Goal: Transaction & Acquisition: Download file/media

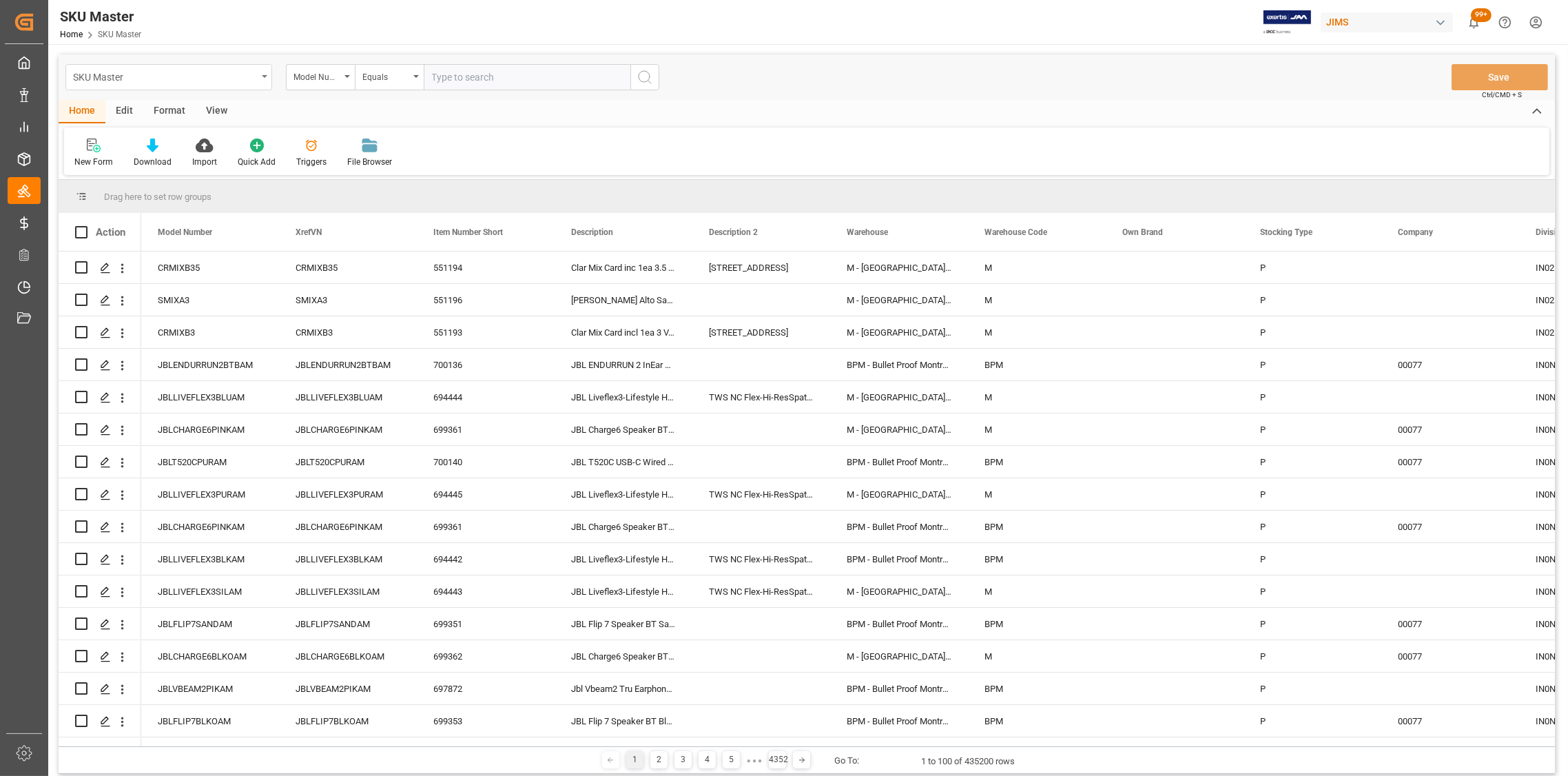
click at [262, 77] on icon "open menu" at bounding box center [265, 76] width 5 height 3
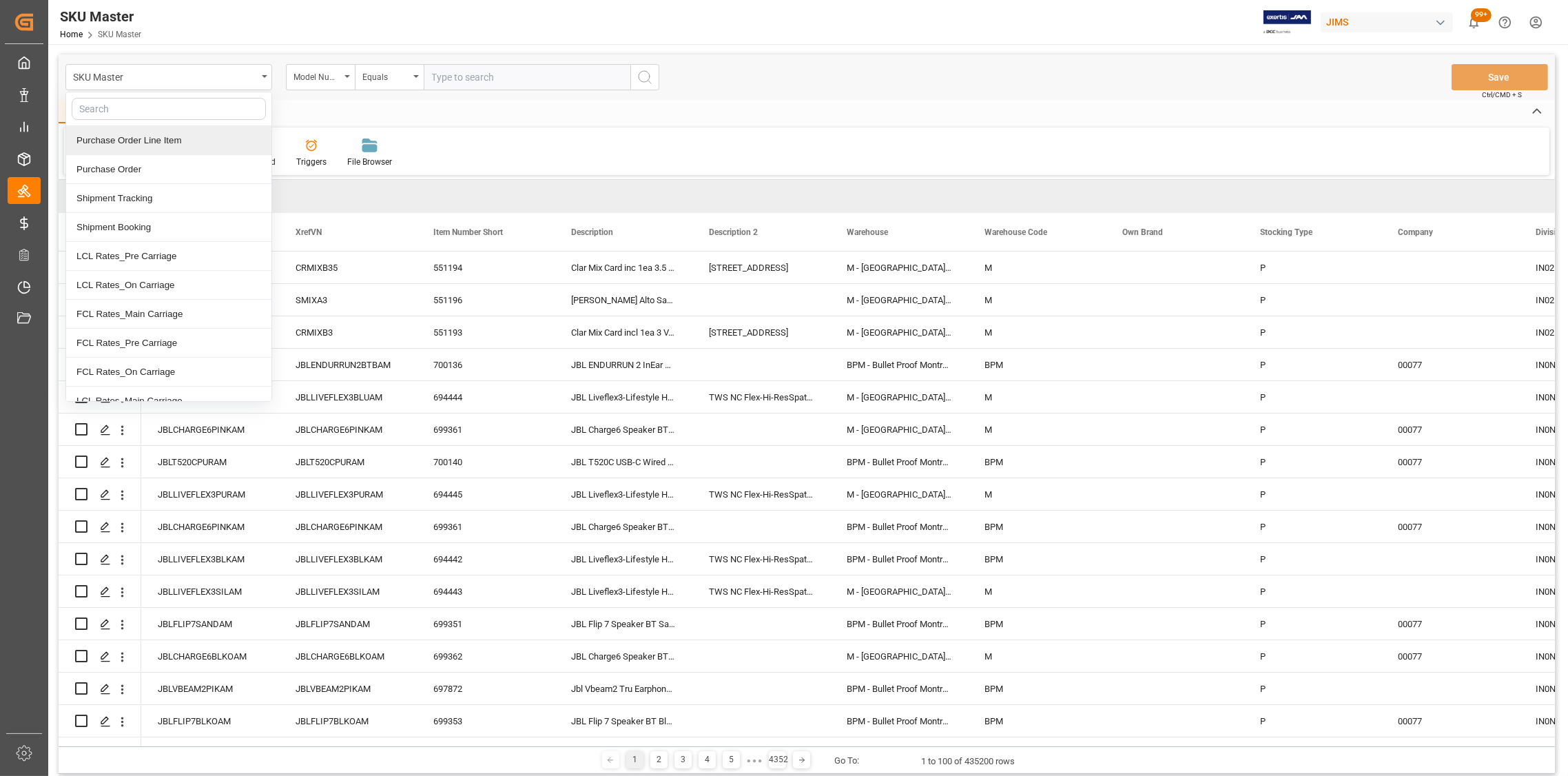
click at [194, 142] on div "Purchase Order Line Item" at bounding box center [169, 140] width 205 height 29
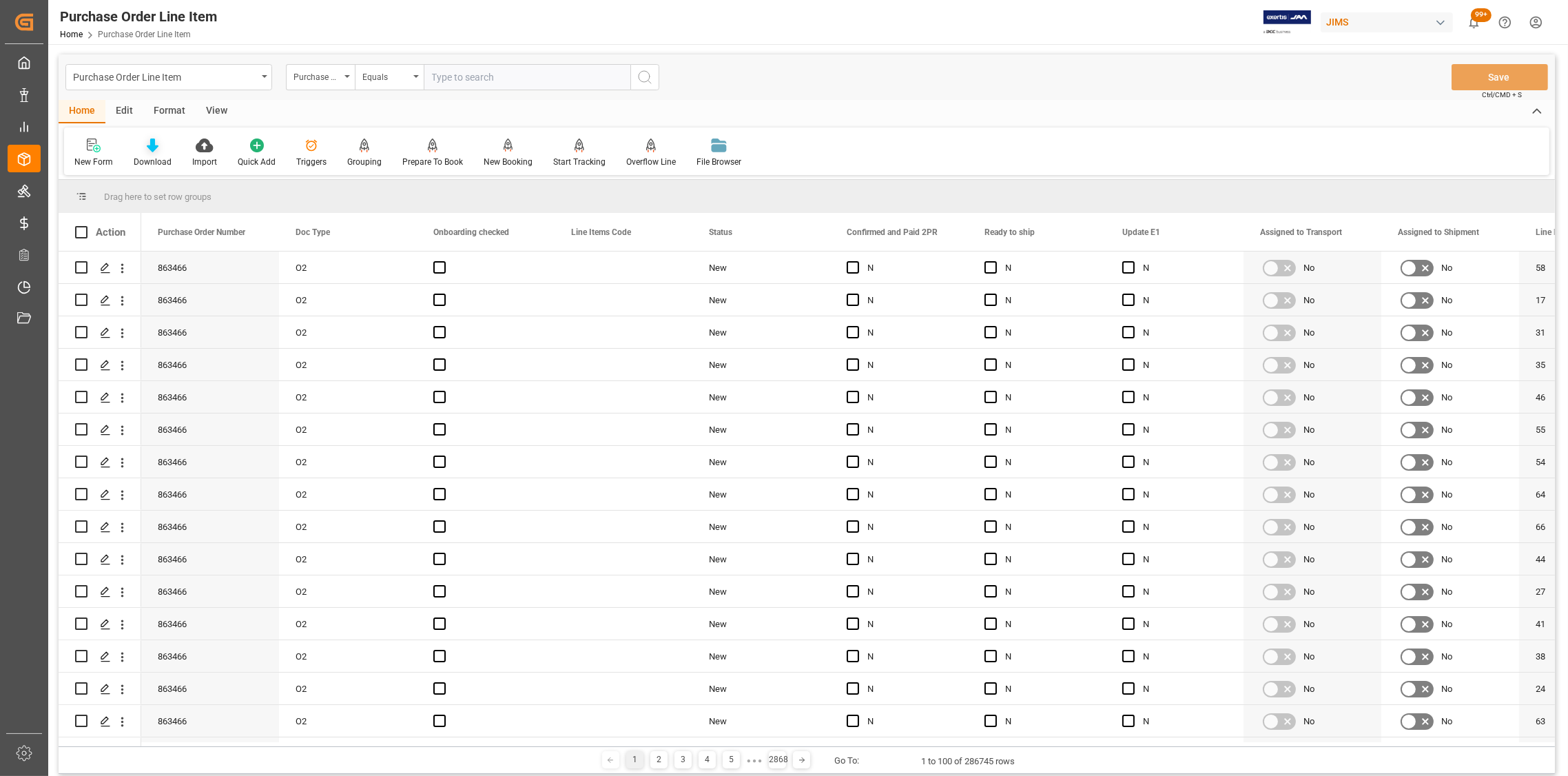
click at [151, 148] on icon at bounding box center [152, 145] width 11 height 14
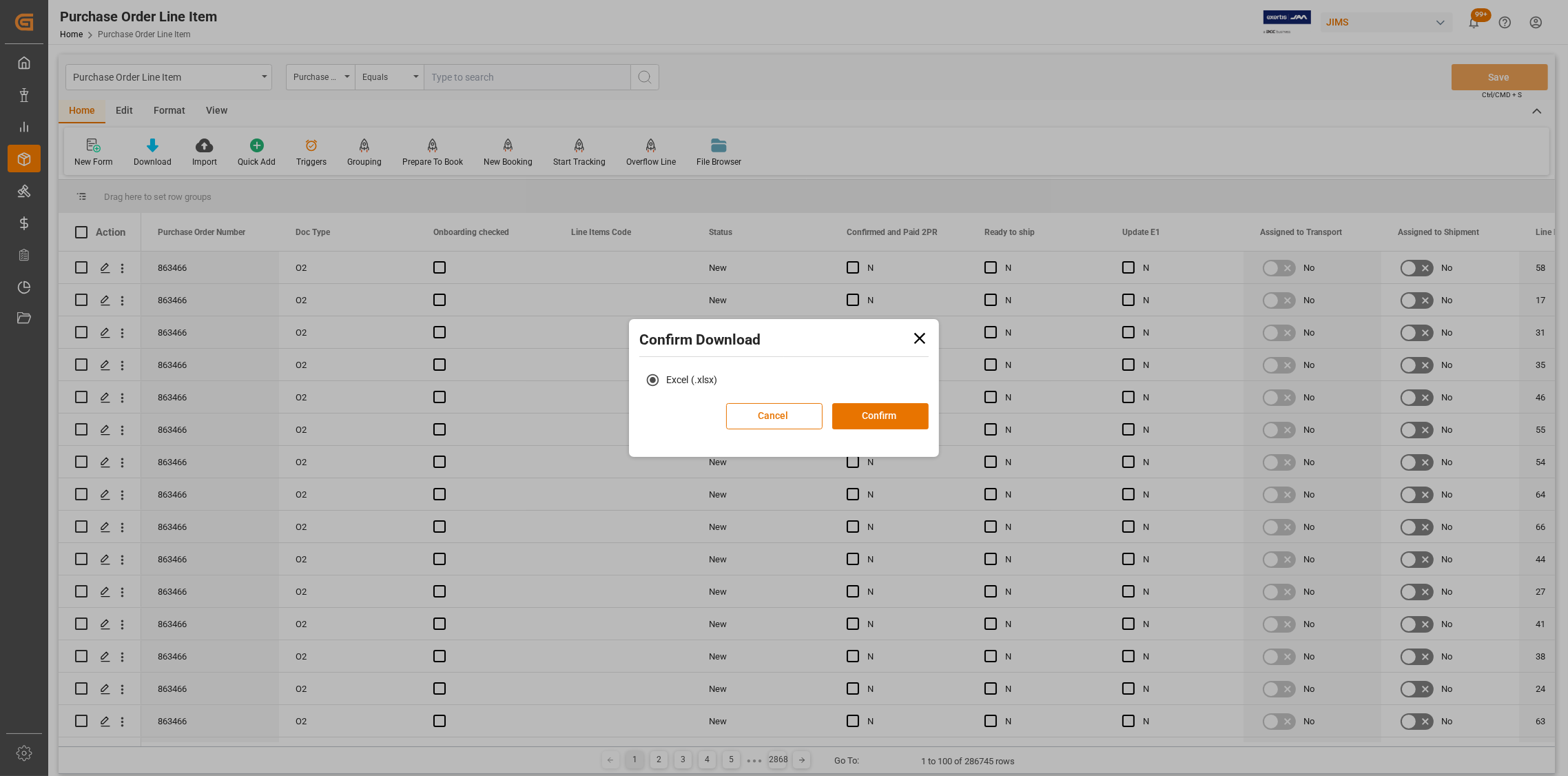
drag, startPoint x: 897, startPoint y: 418, endPoint x: 607, endPoint y: 301, distance: 312.7
click at [891, 416] on button "Confirm" at bounding box center [880, 416] width 96 height 26
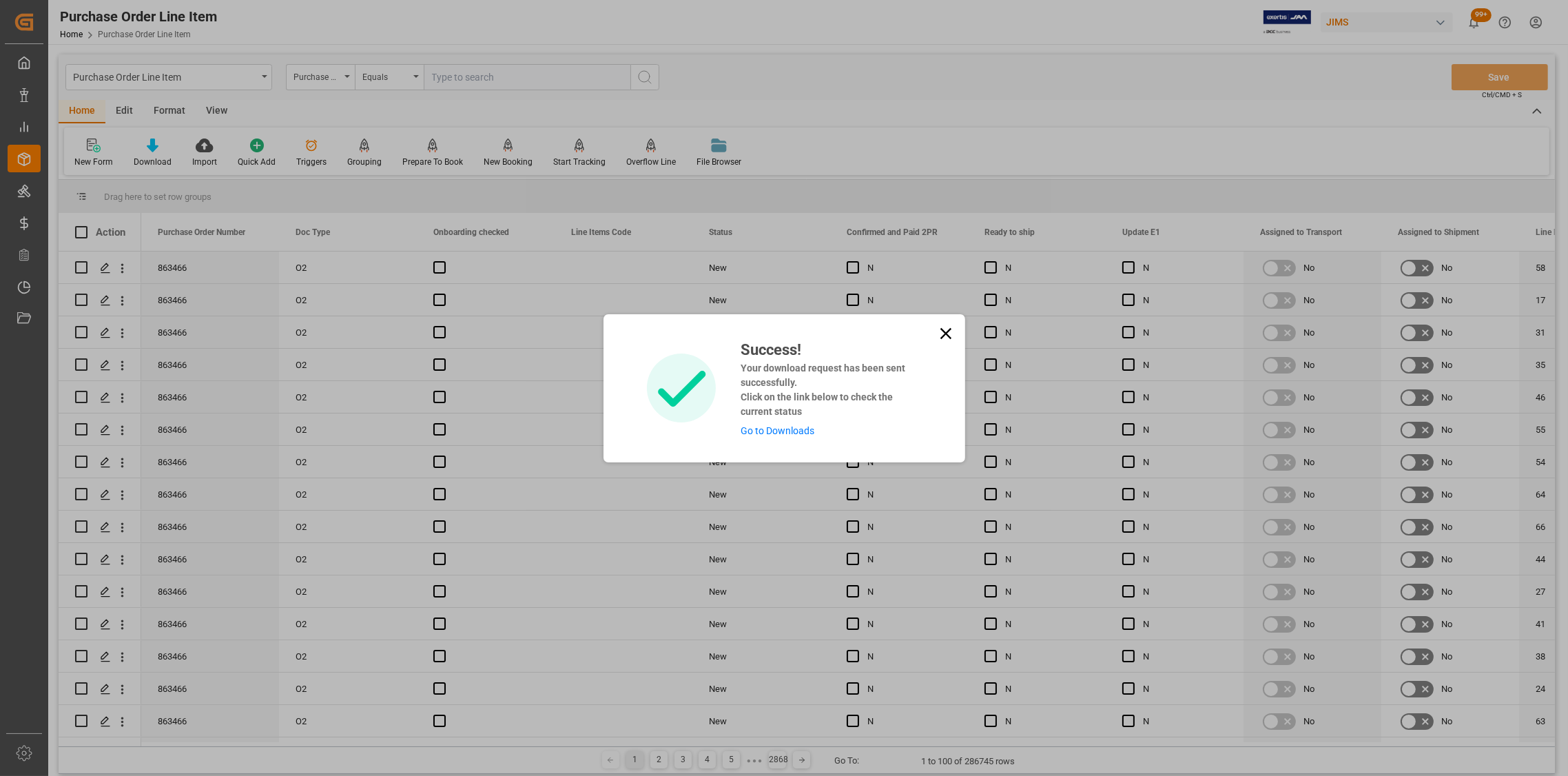
click at [263, 75] on div "Success! Your download request has been sent successfully. Click on the link be…" at bounding box center [784, 388] width 1568 height 776
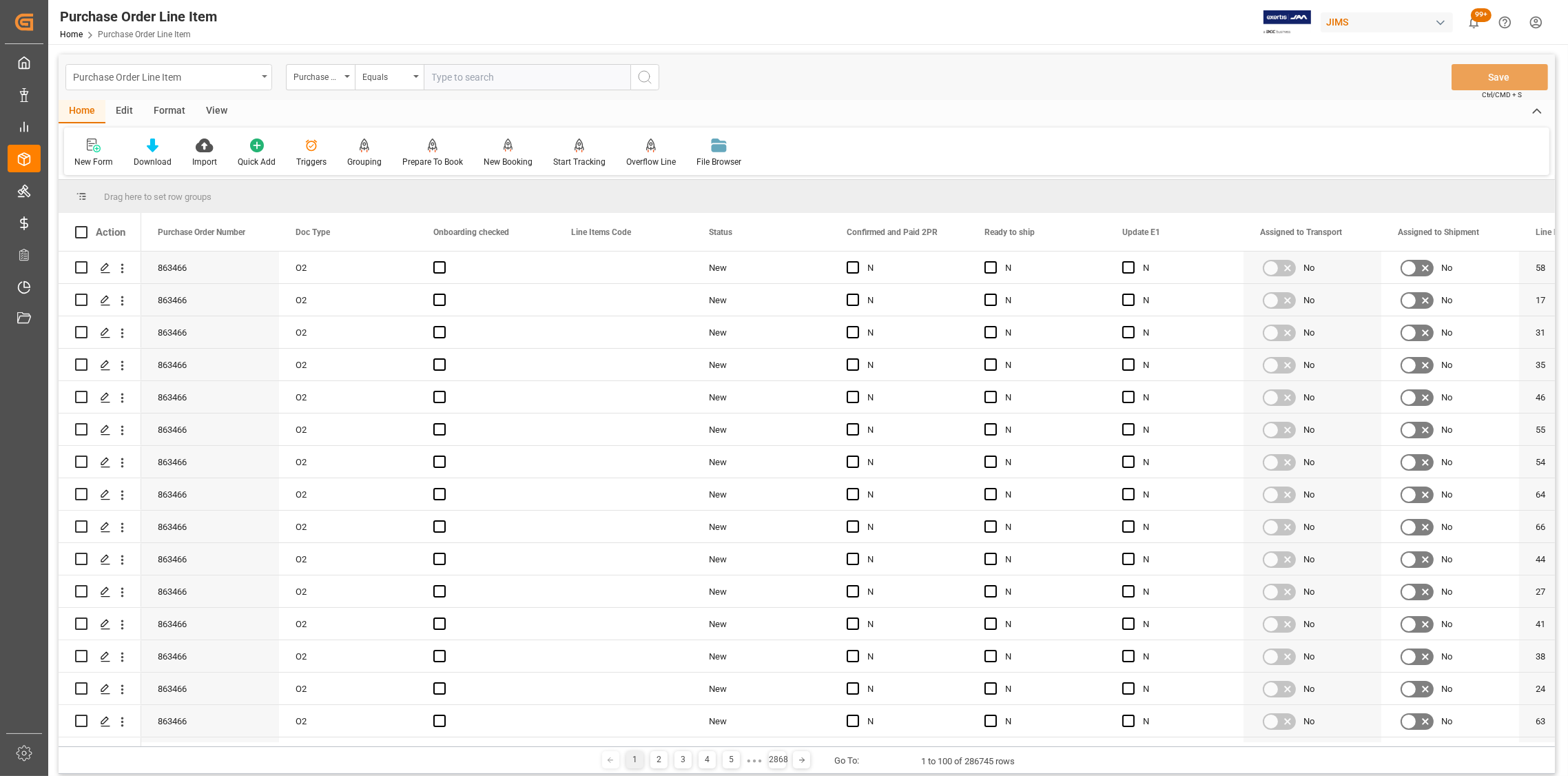
click at [266, 75] on icon "open menu" at bounding box center [265, 76] width 5 height 3
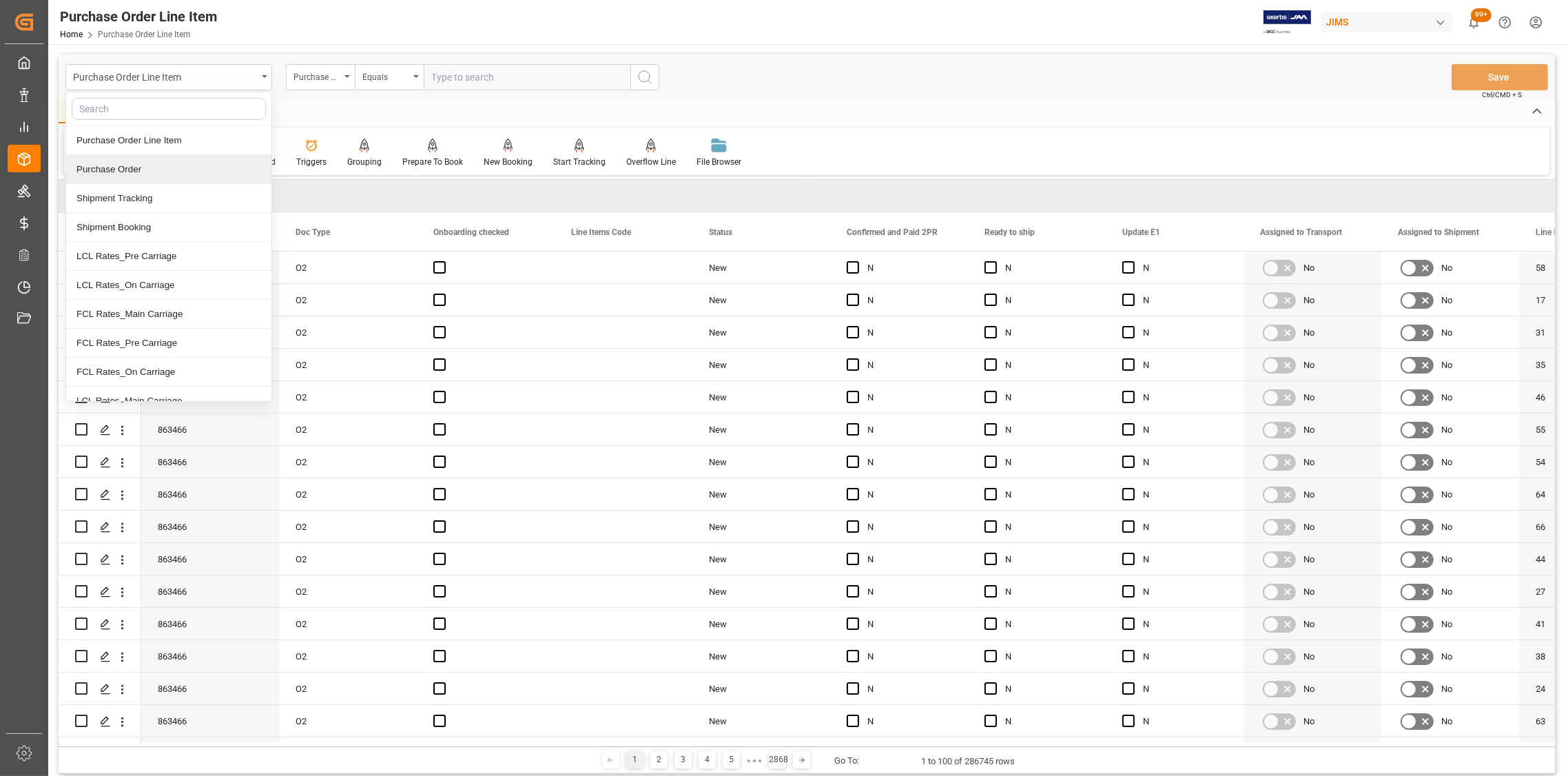
click at [128, 163] on div "Purchase Order" at bounding box center [169, 169] width 205 height 29
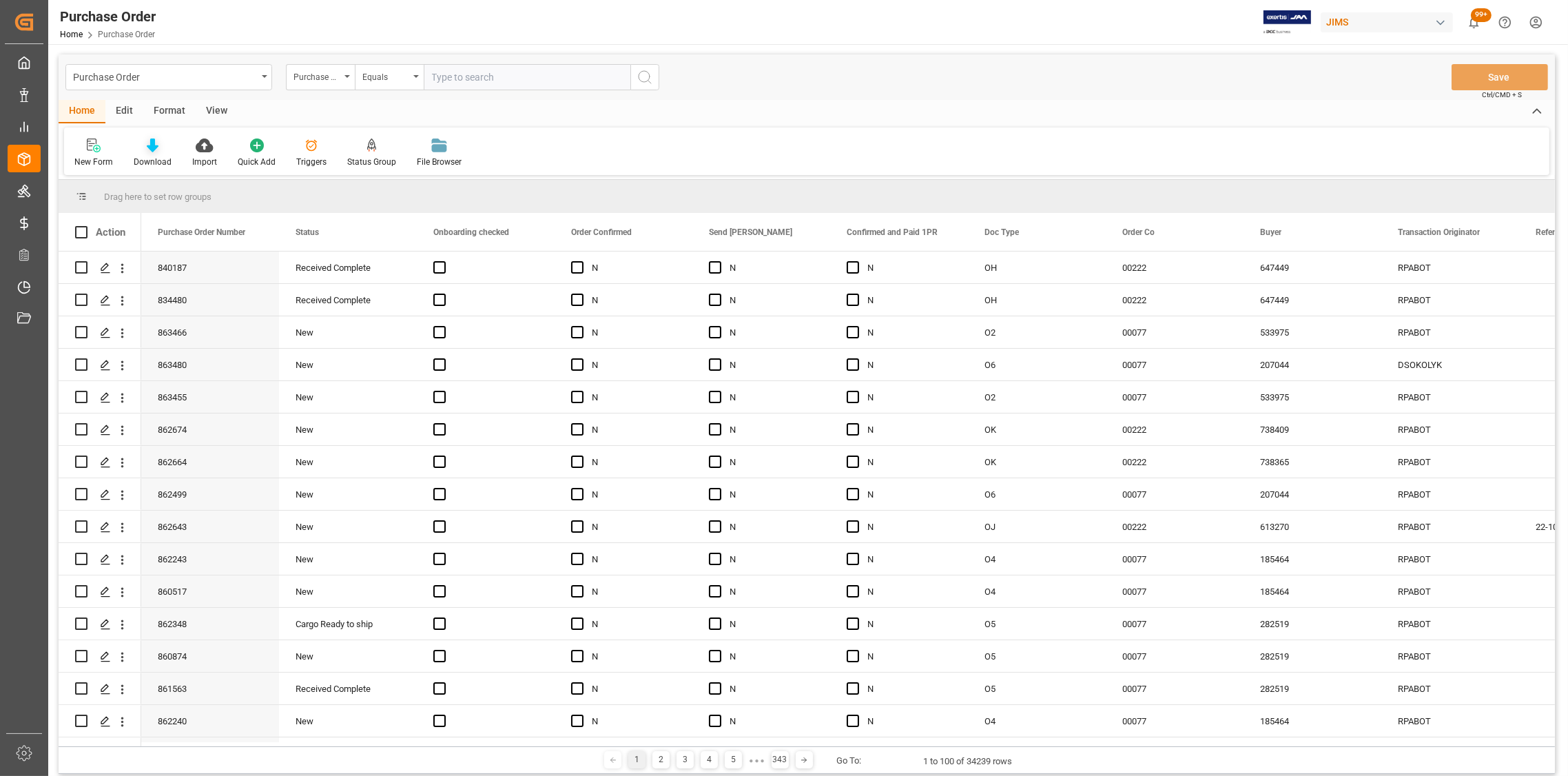
click at [151, 149] on icon at bounding box center [152, 145] width 11 height 14
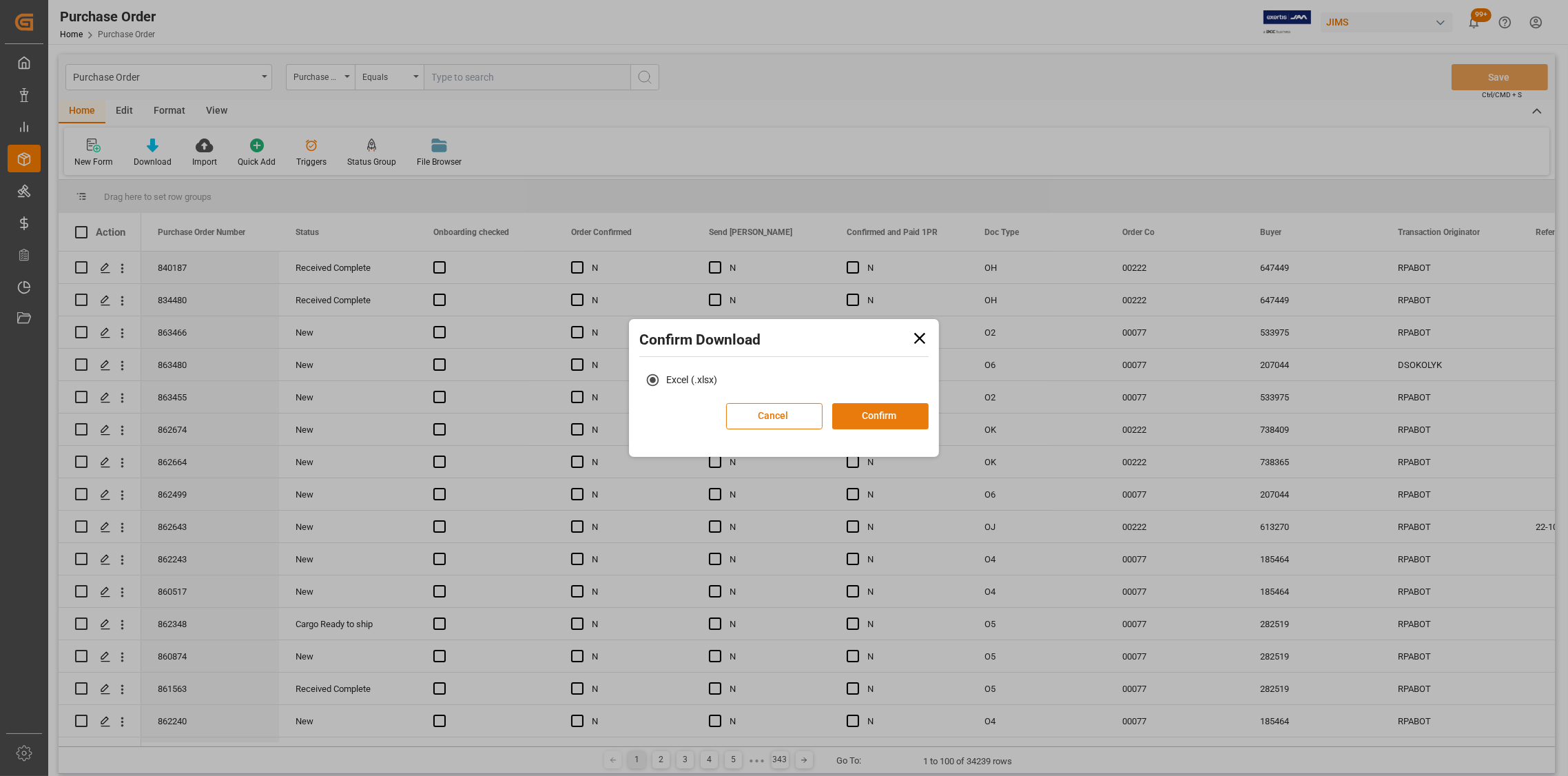
click at [887, 422] on button "Confirm" at bounding box center [880, 416] width 96 height 26
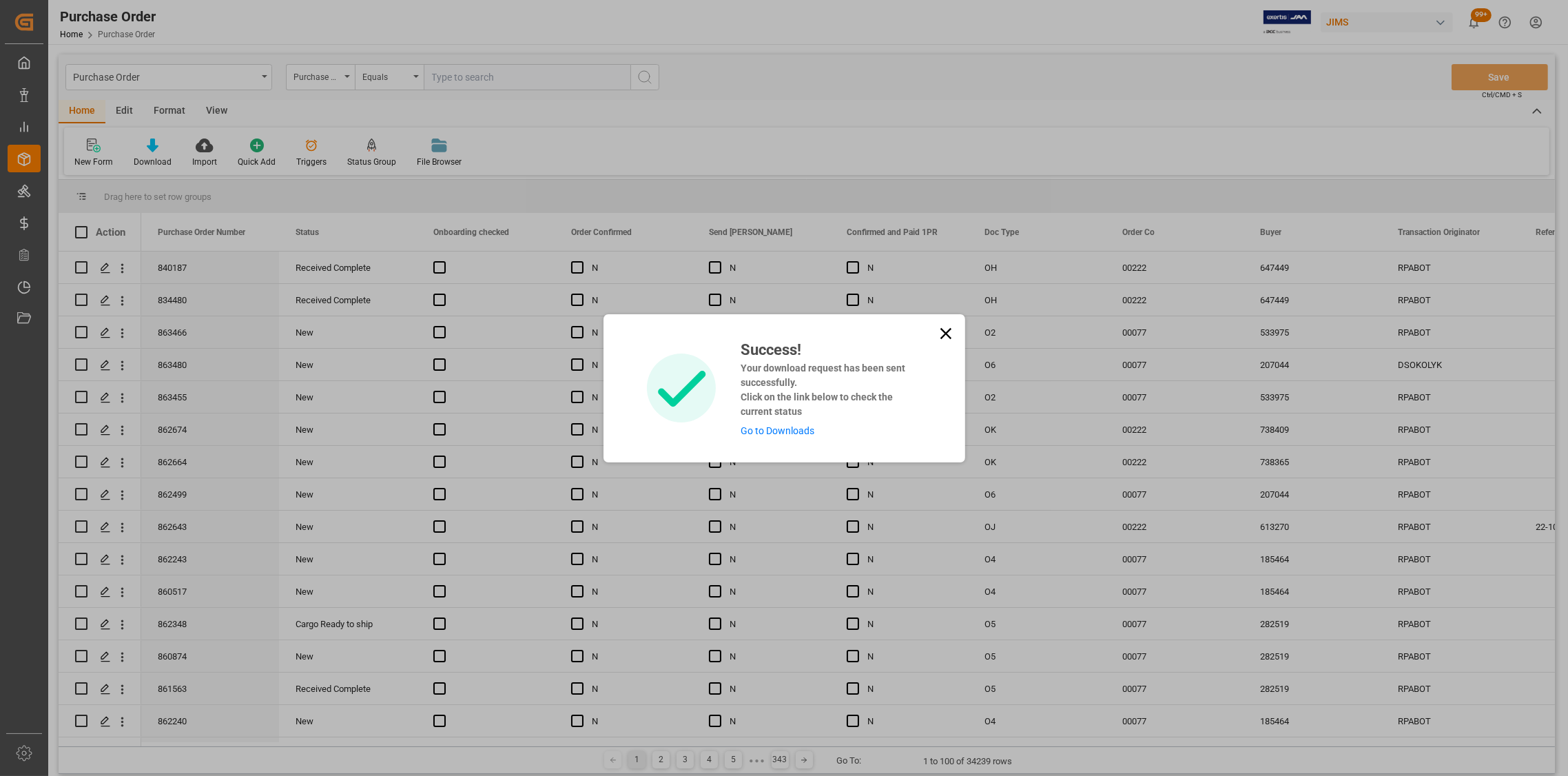
click at [941, 331] on icon at bounding box center [946, 334] width 19 height 19
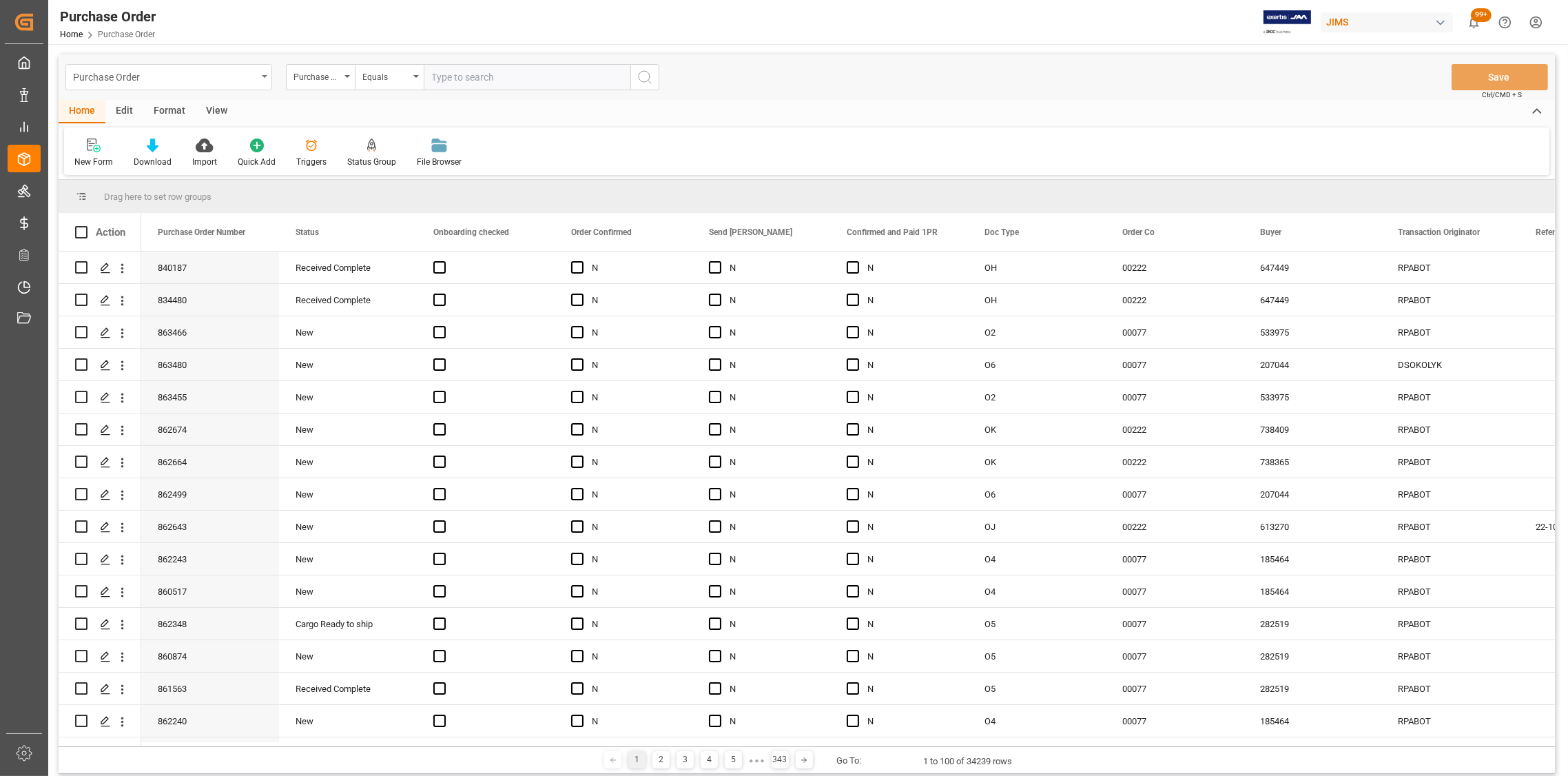
click at [259, 75] on div "Purchase Order" at bounding box center [169, 77] width 206 height 26
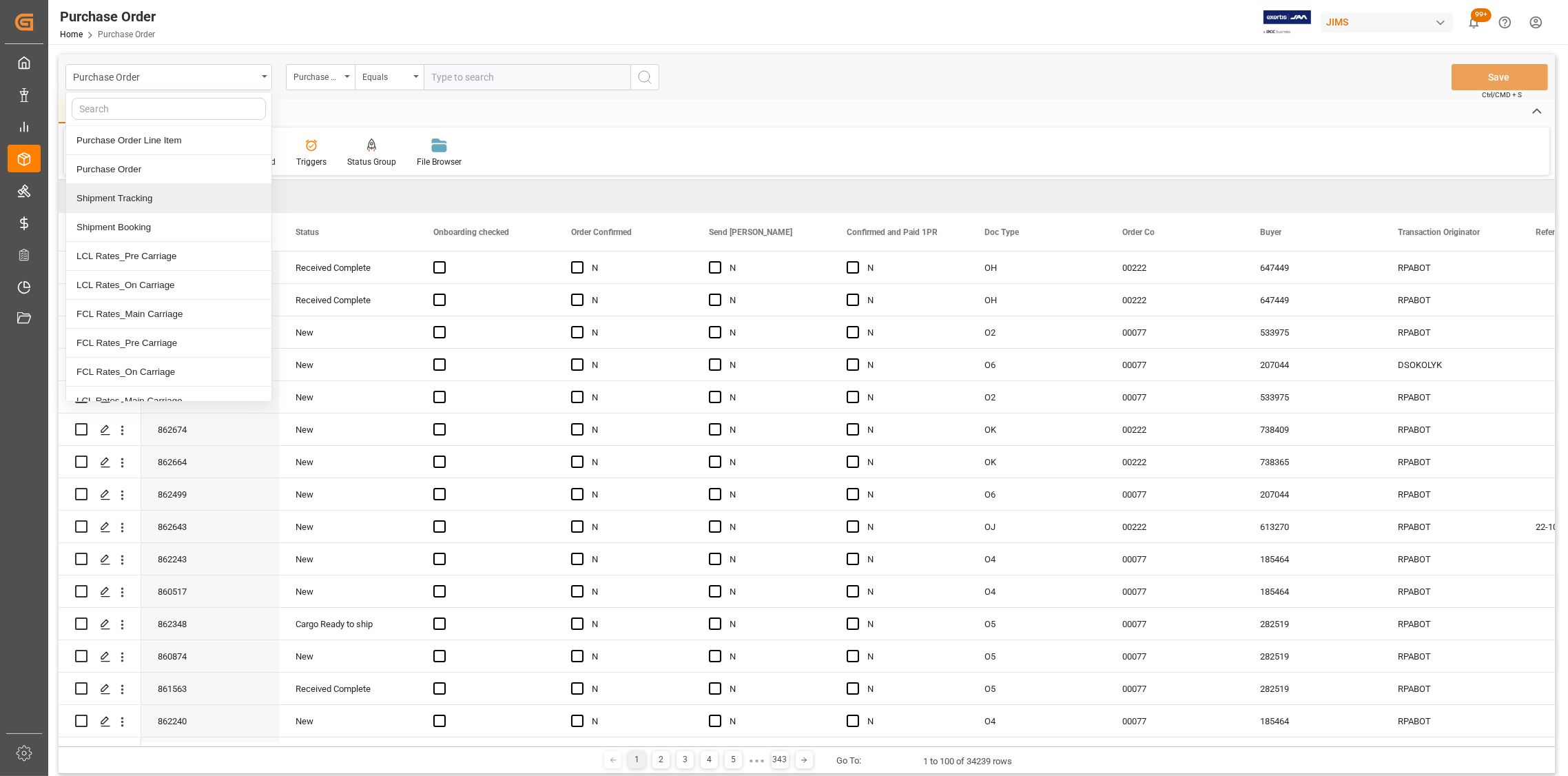
click at [135, 198] on div "Shipment Tracking" at bounding box center [169, 197] width 205 height 29
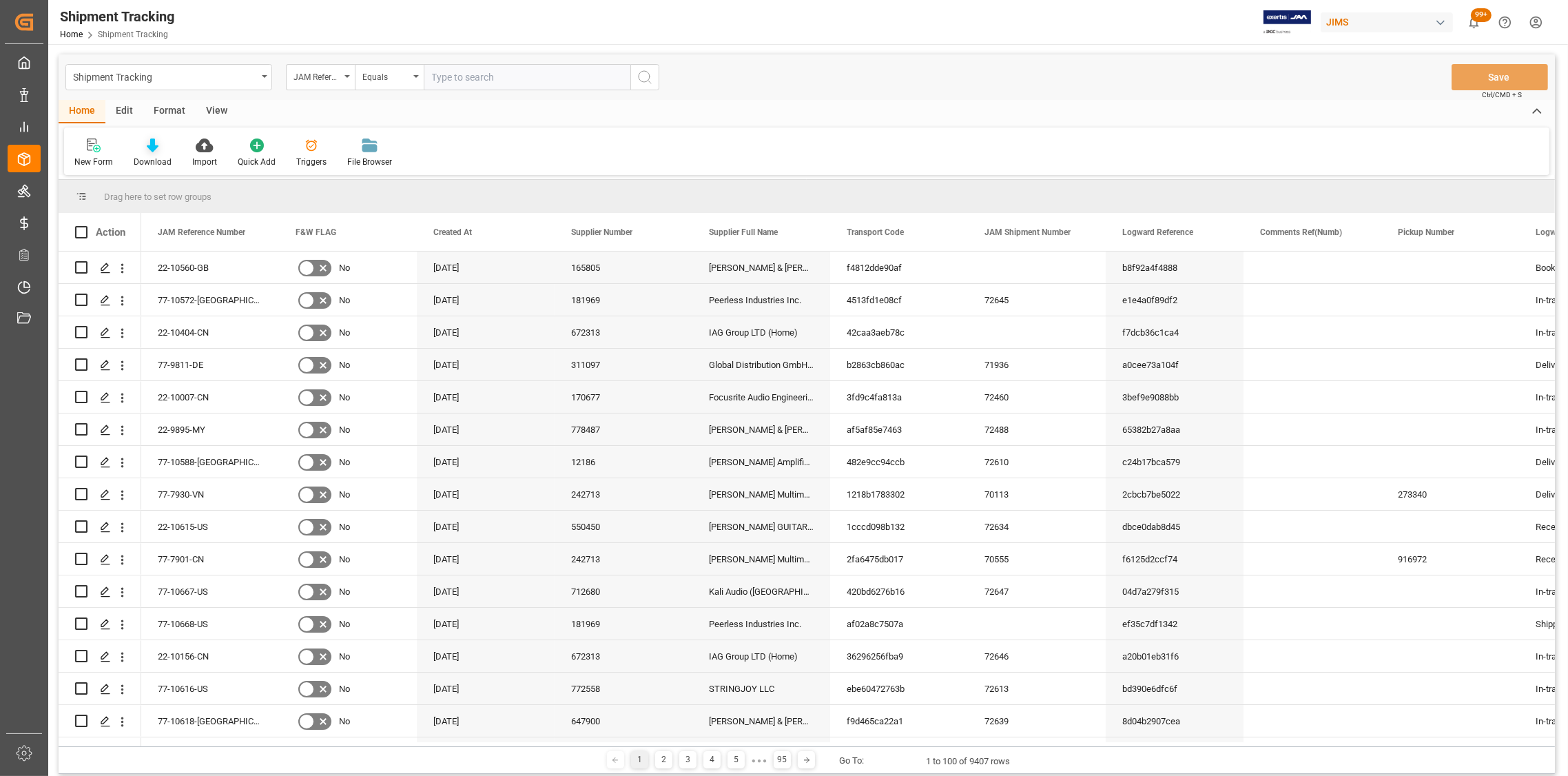
click at [149, 151] on icon at bounding box center [152, 145] width 11 height 14
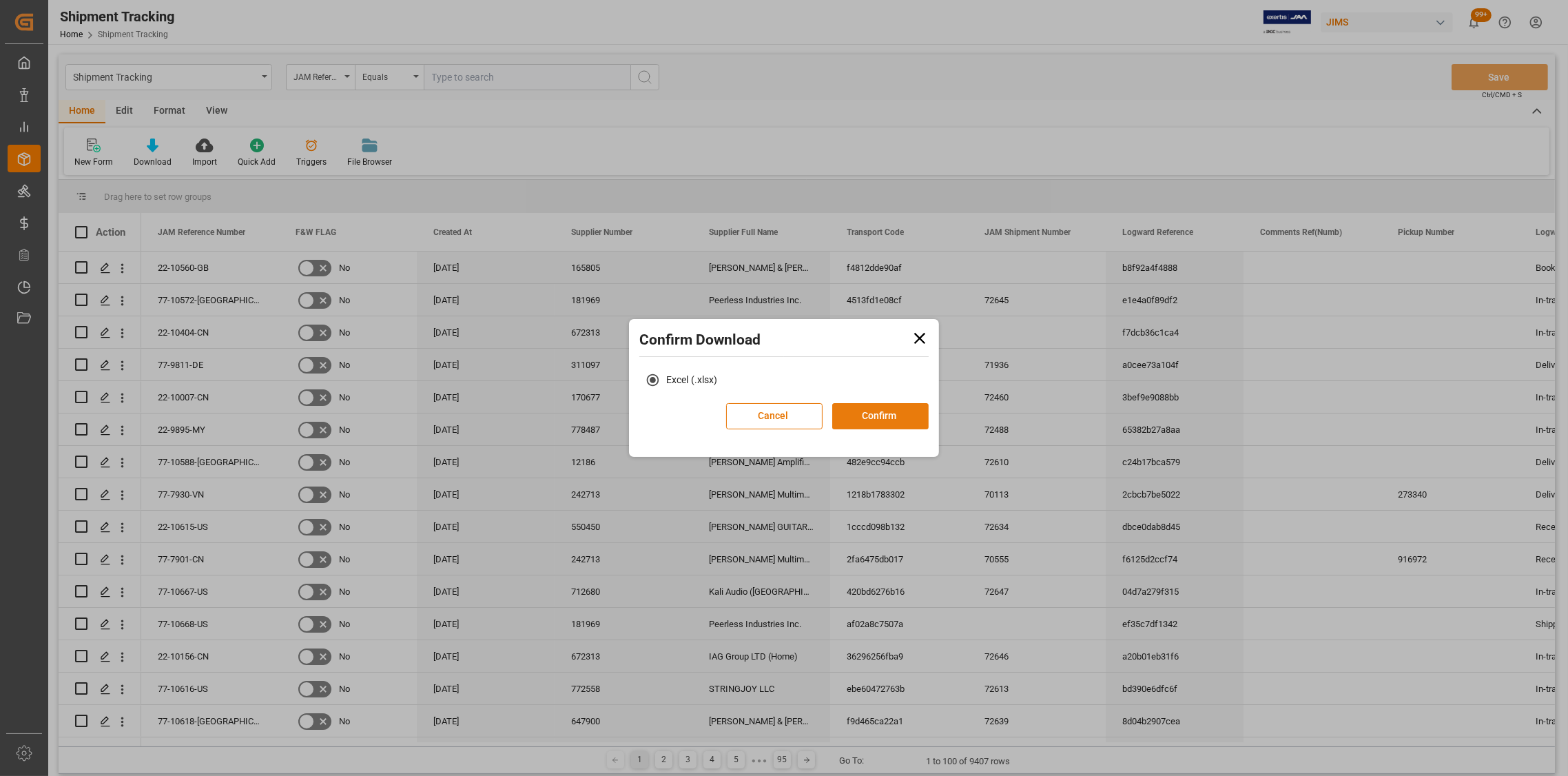
click at [878, 413] on button "Confirm" at bounding box center [880, 416] width 96 height 26
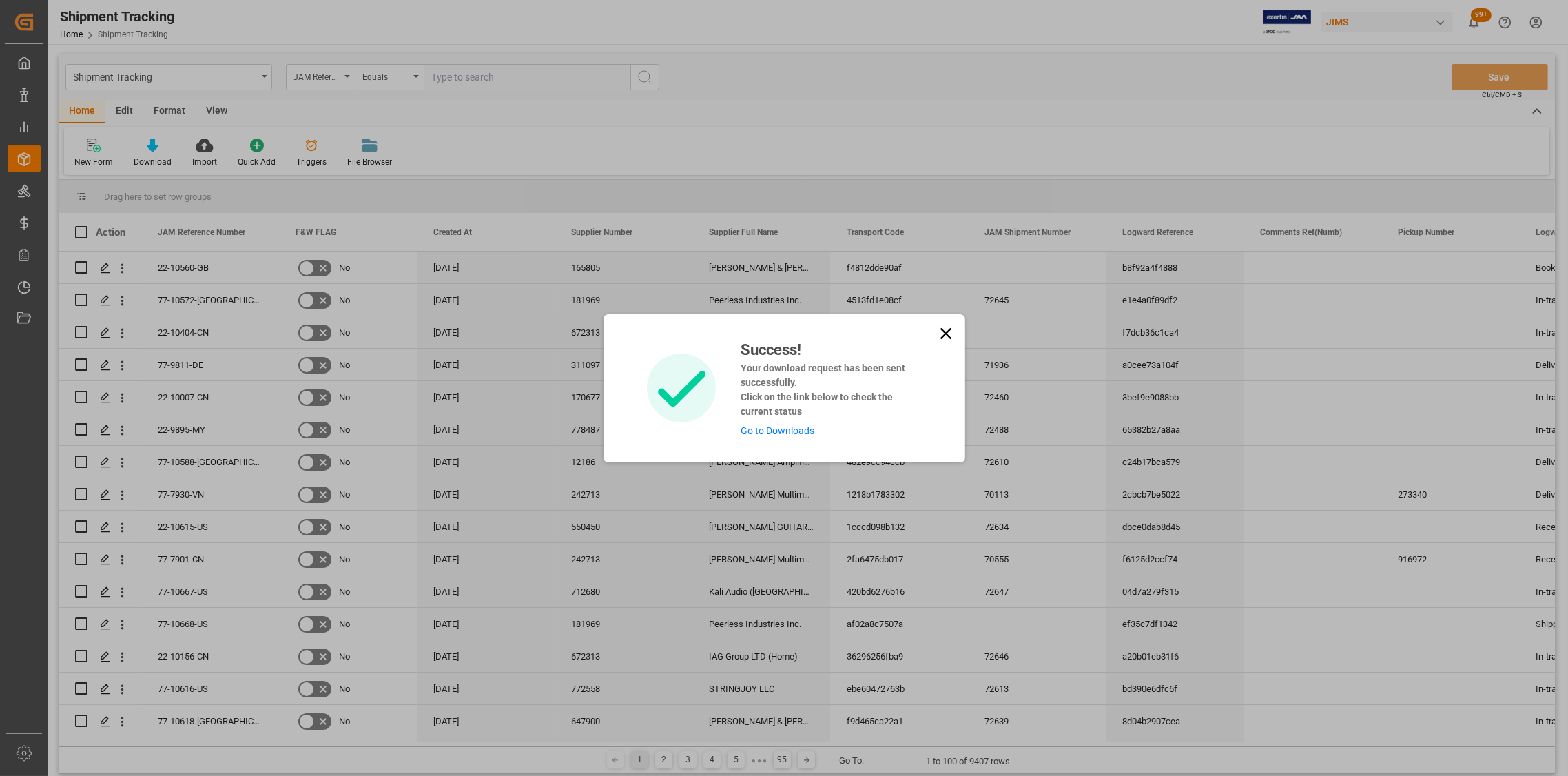
click at [264, 74] on div "Success! Your download request has been sent successfully. Click on the link be…" at bounding box center [784, 388] width 1568 height 776
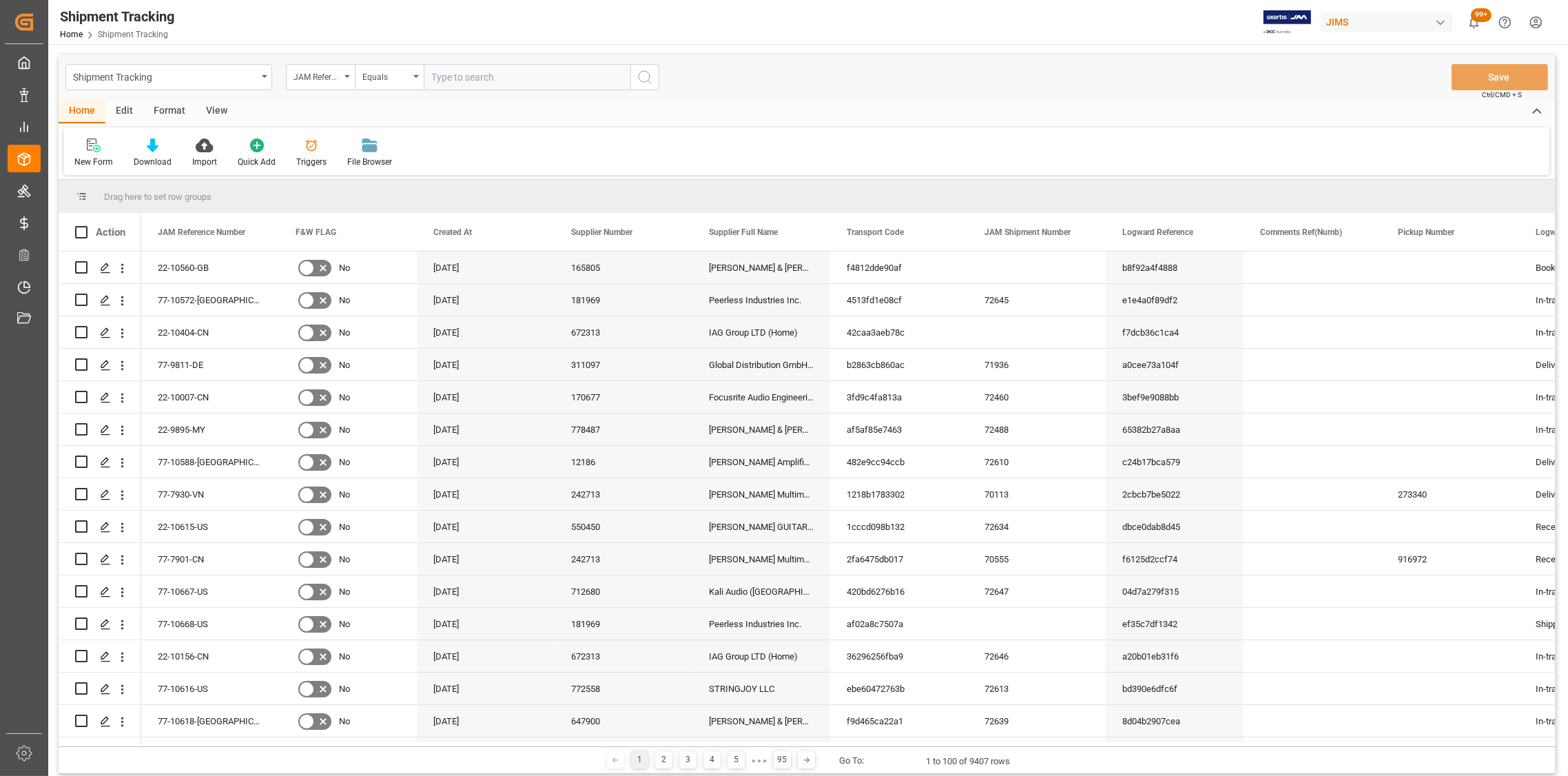
click at [264, 75] on icon "open menu" at bounding box center [265, 76] width 5 height 3
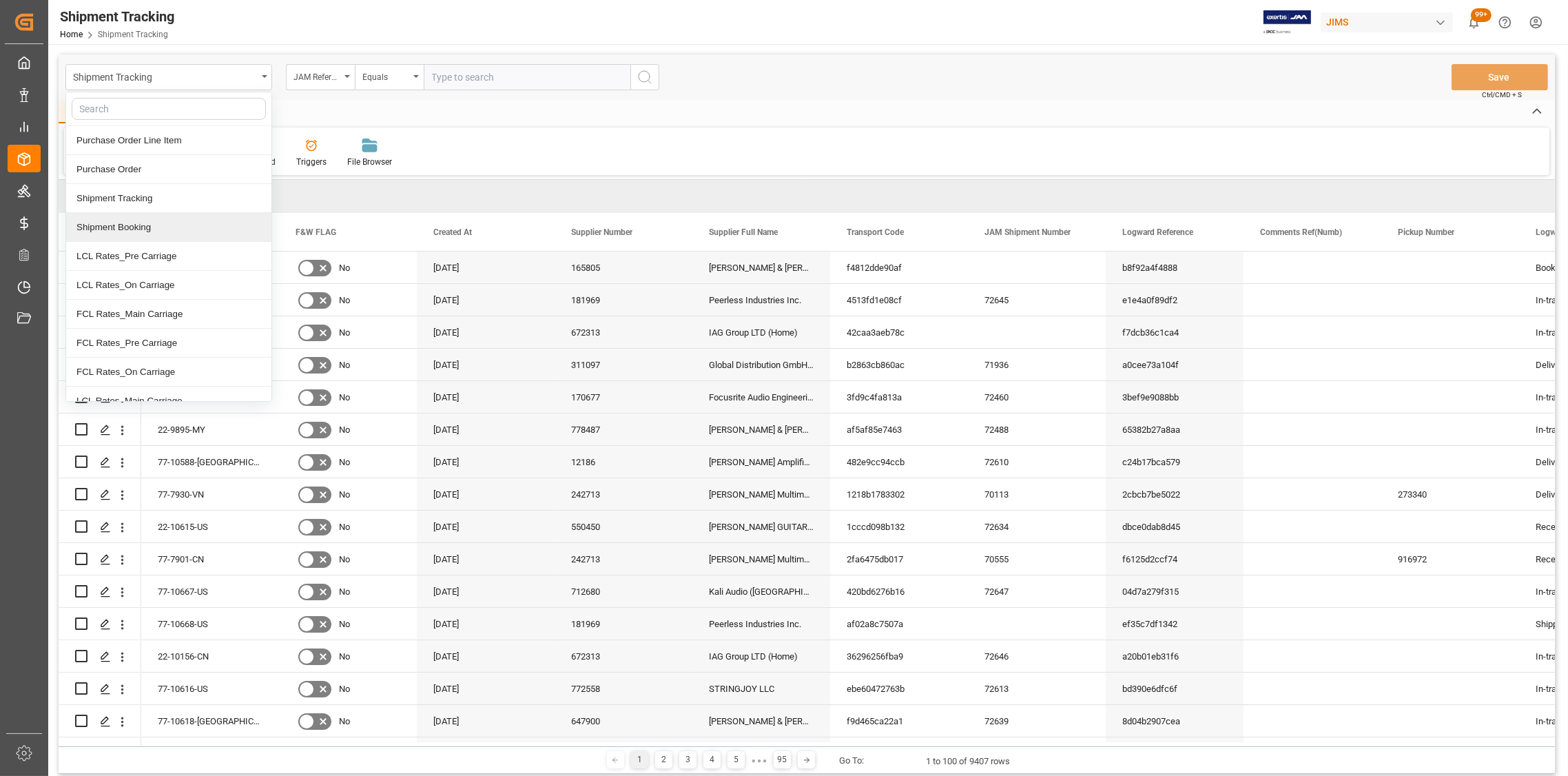
click at [147, 225] on div "Shipment Booking" at bounding box center [169, 227] width 205 height 29
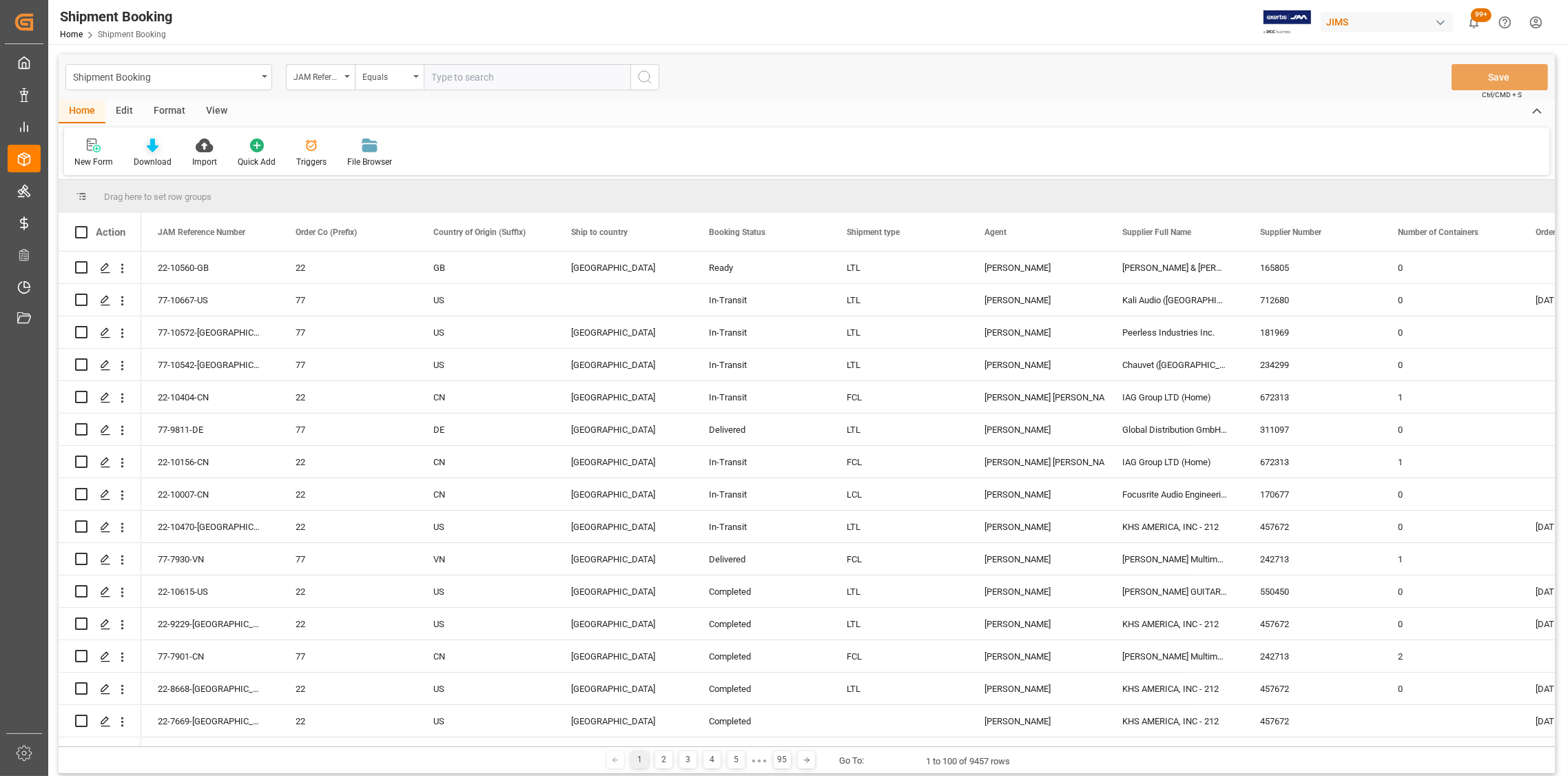
click at [148, 149] on icon at bounding box center [152, 145] width 11 height 14
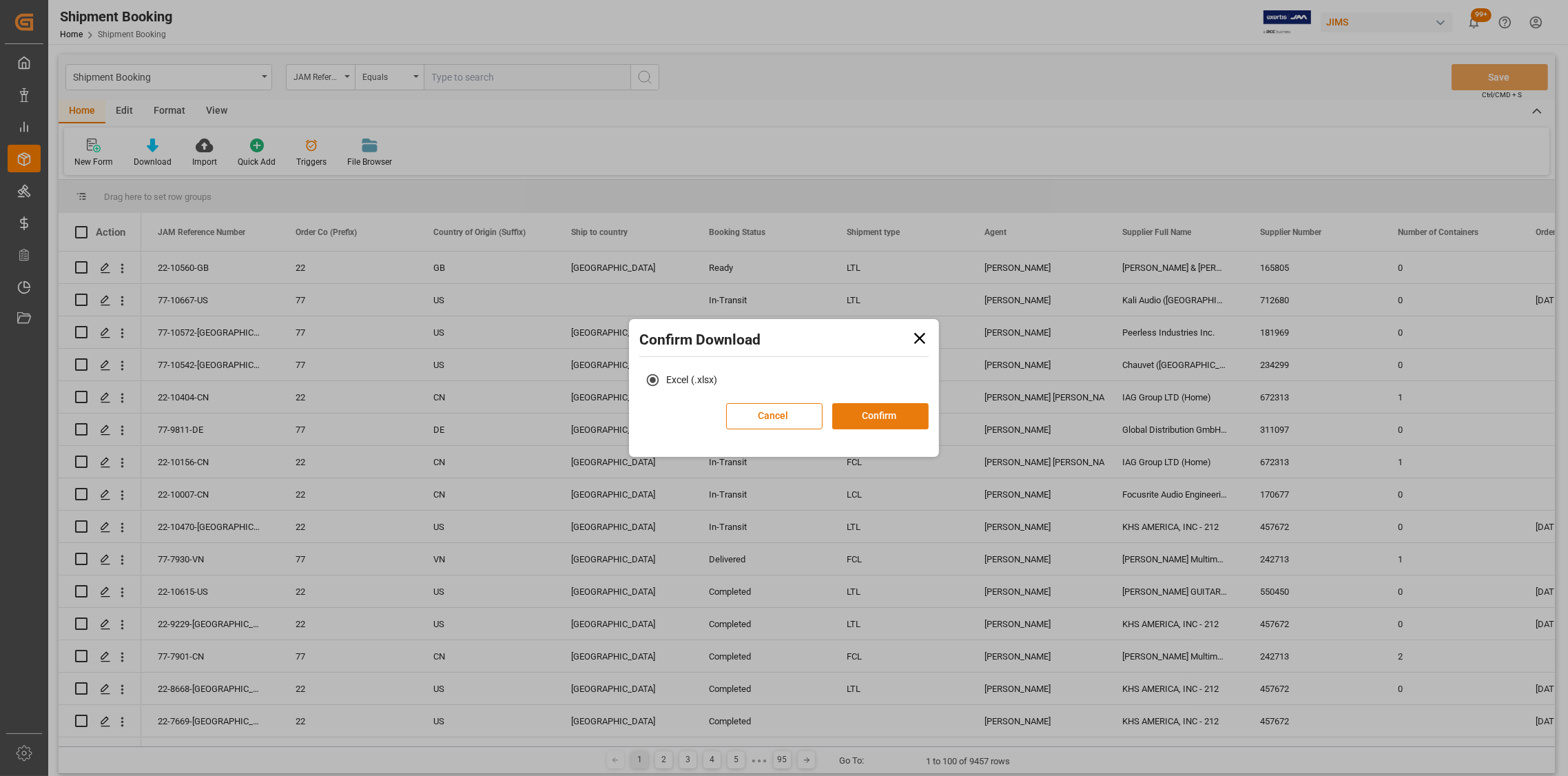
click at [873, 413] on button "Confirm" at bounding box center [880, 416] width 96 height 26
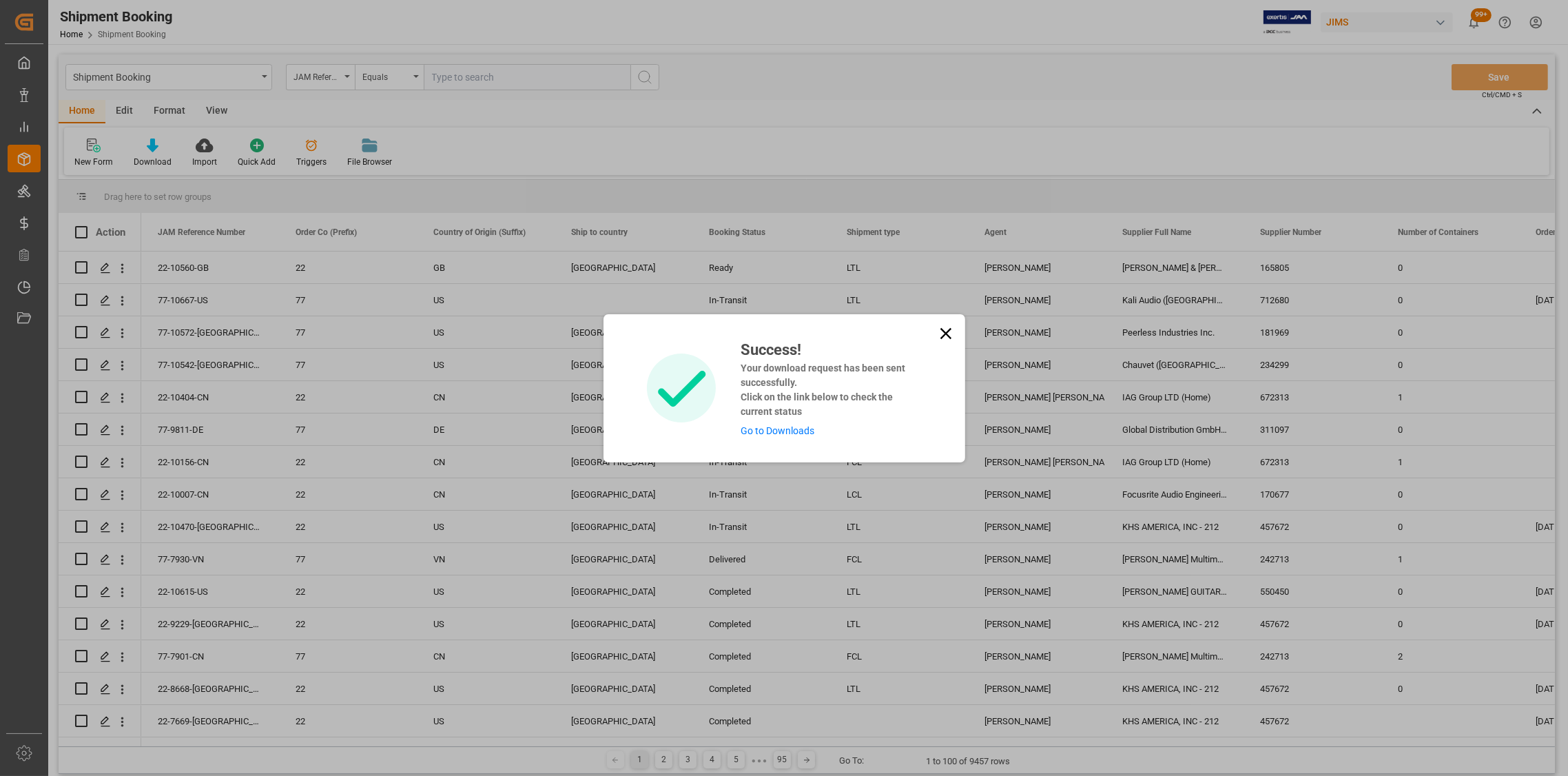
click at [758, 431] on link "Go to Downloads" at bounding box center [777, 430] width 73 height 11
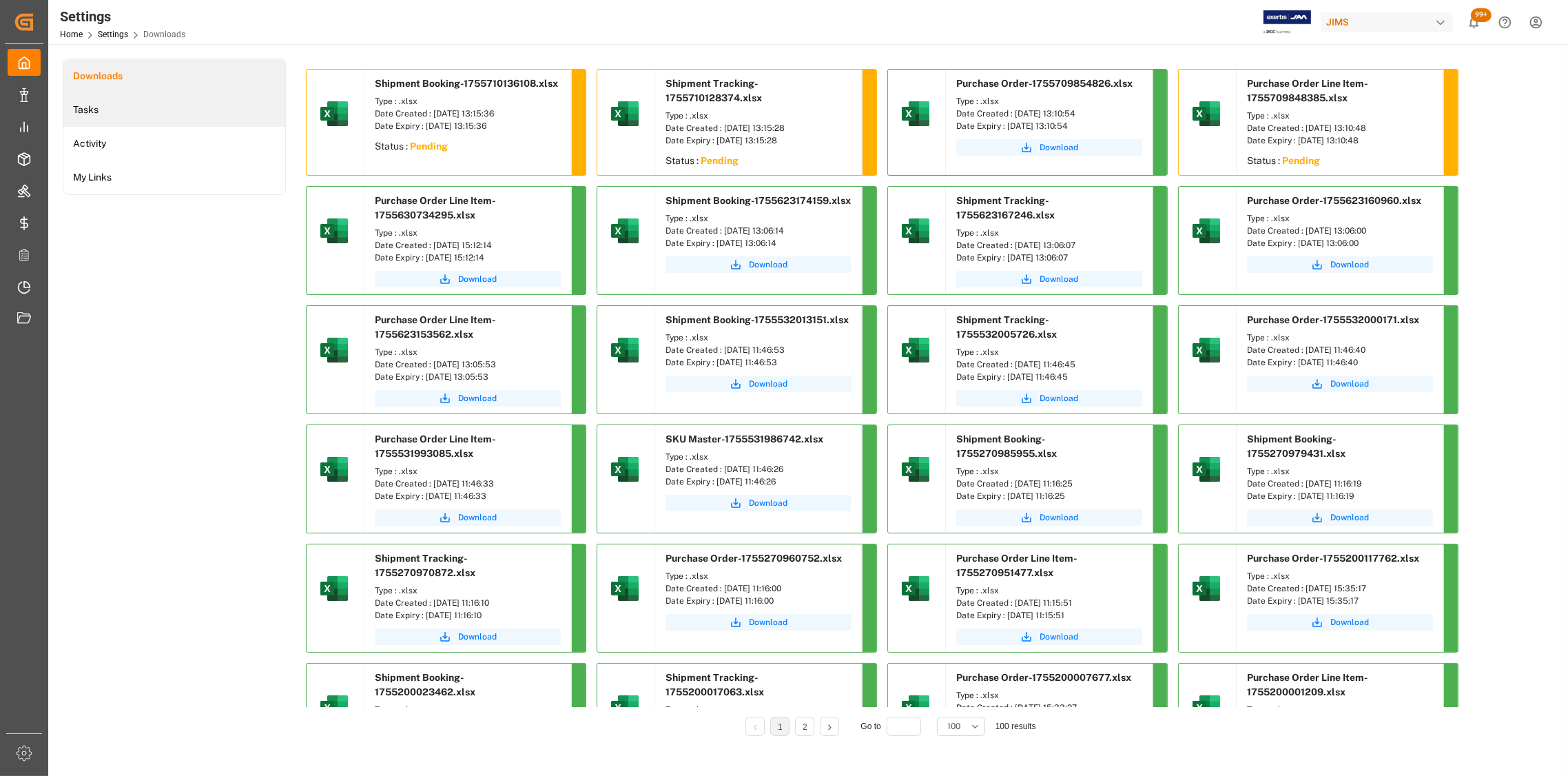
click at [93, 112] on li "Tasks" at bounding box center [175, 109] width 222 height 34
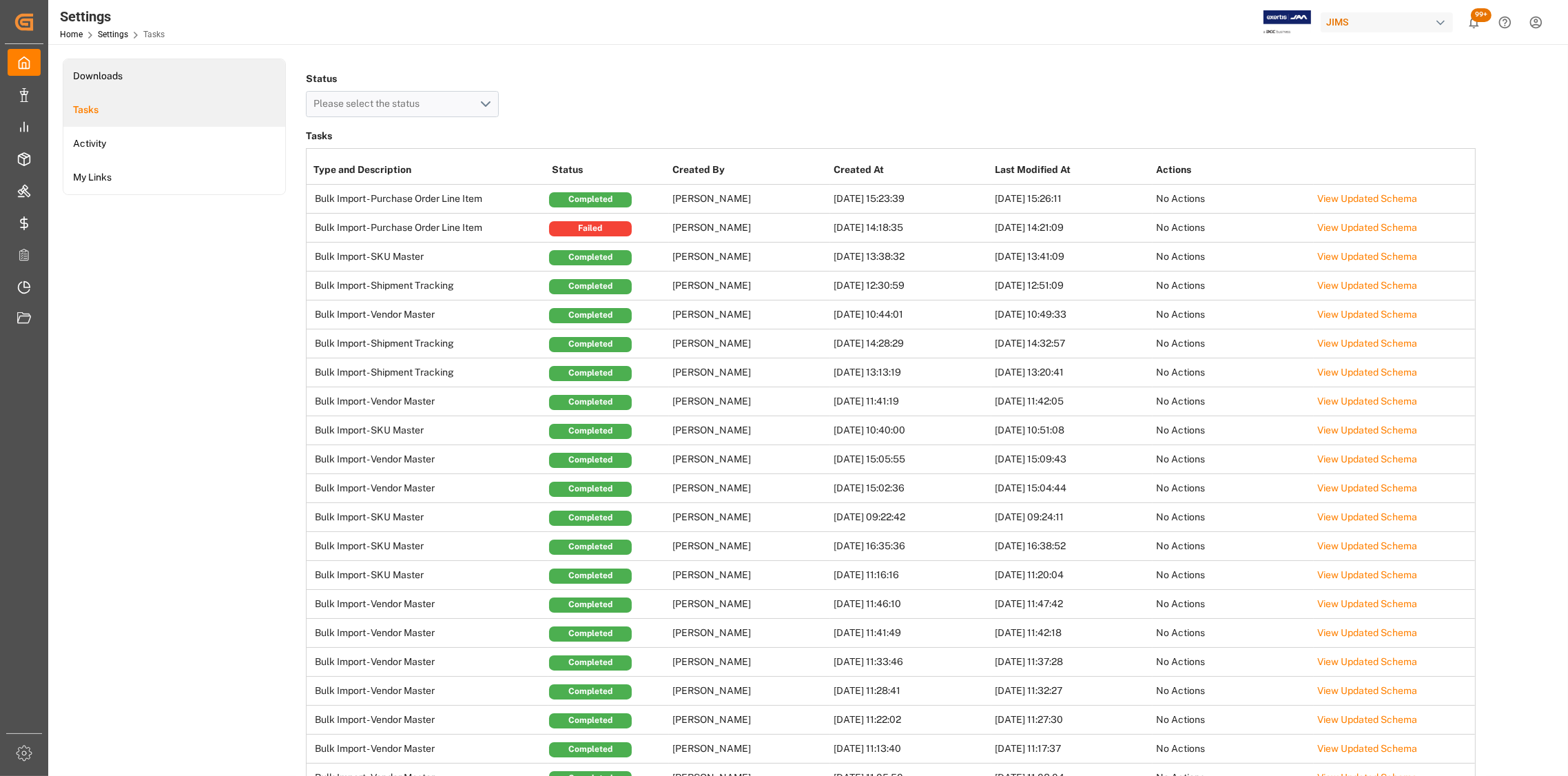
click at [101, 71] on li "Downloads" at bounding box center [175, 76] width 222 height 34
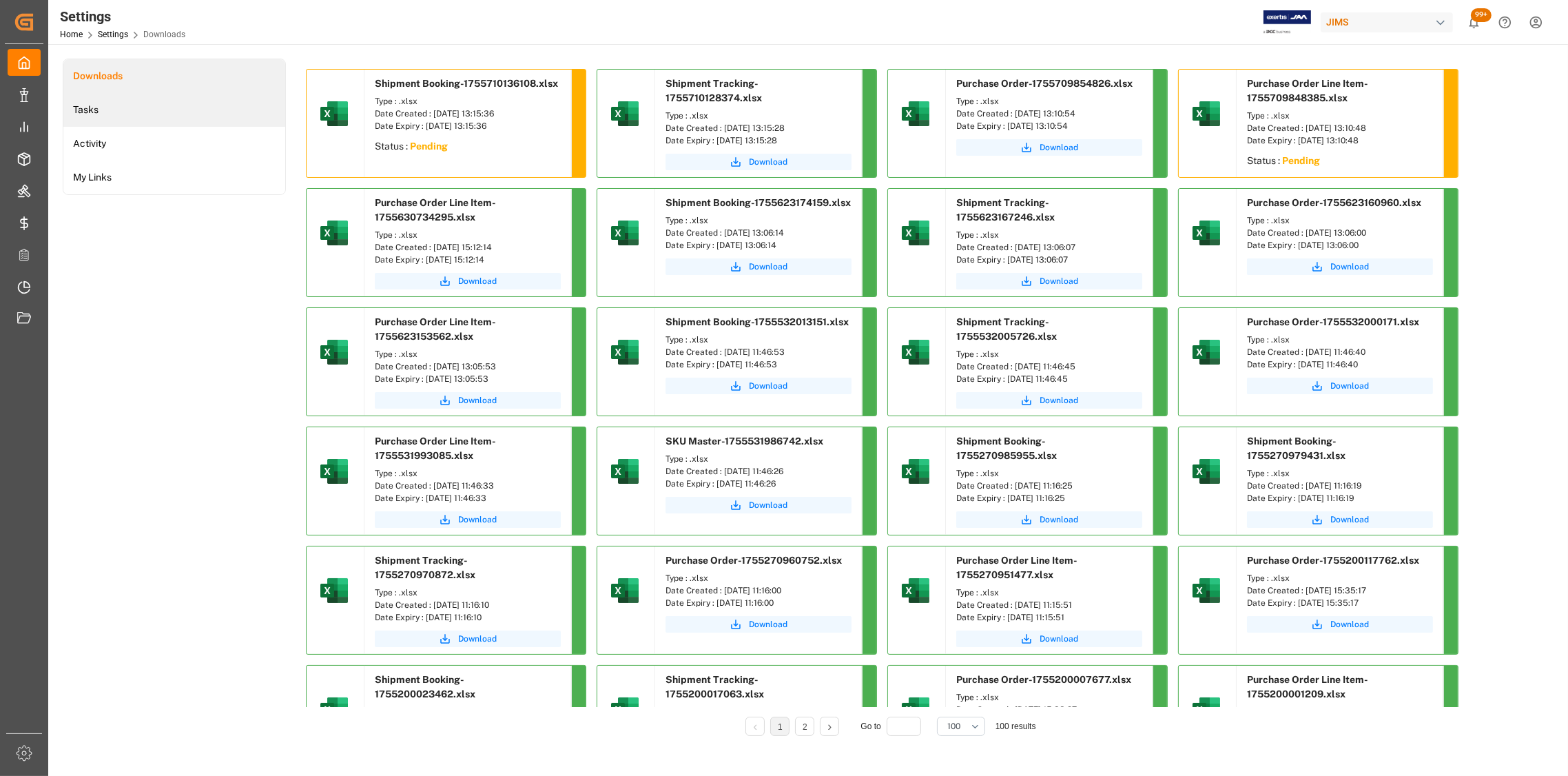
click at [96, 114] on li "Tasks" at bounding box center [175, 109] width 222 height 34
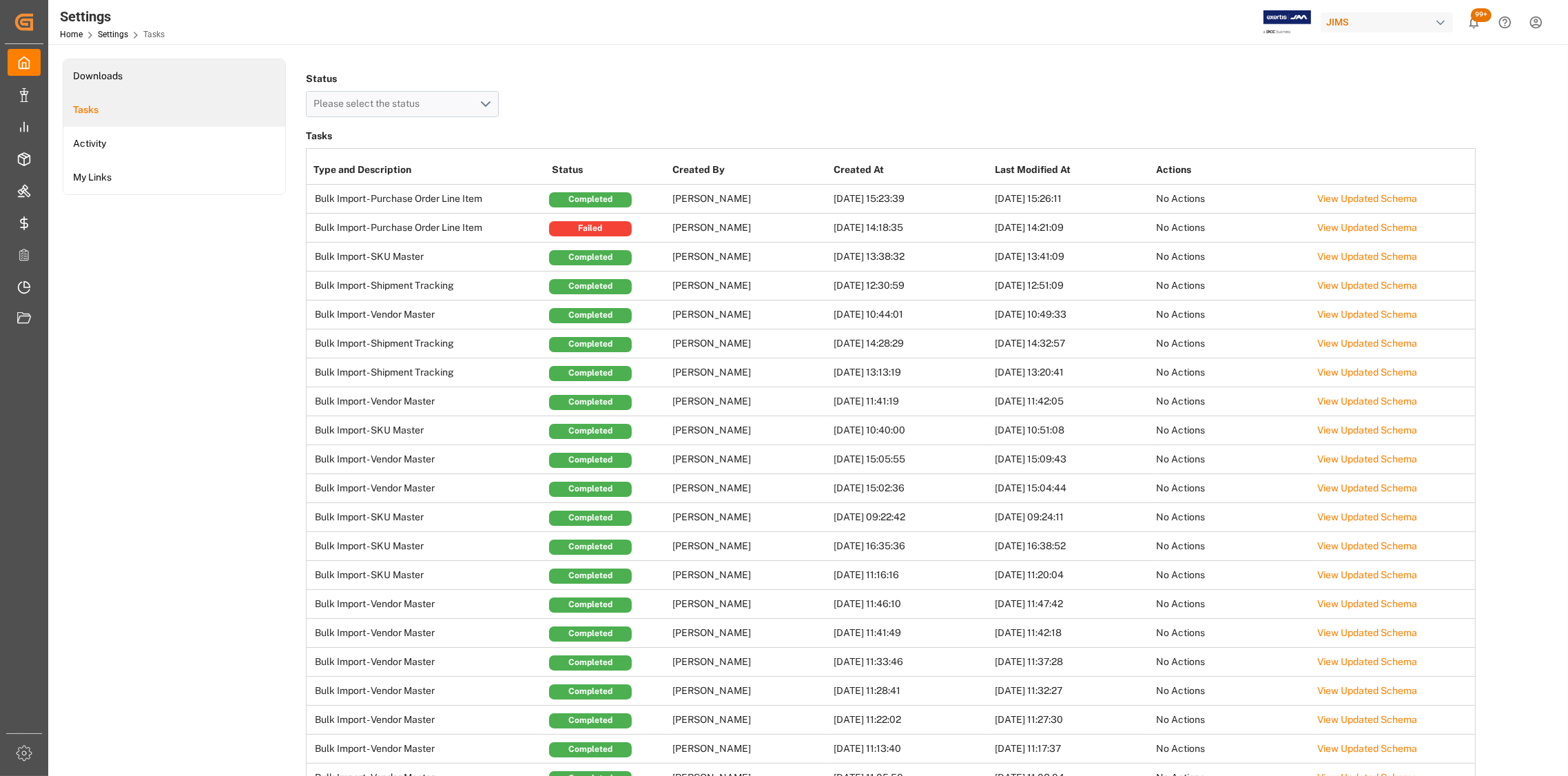
click at [104, 80] on li "Downloads" at bounding box center [175, 76] width 222 height 34
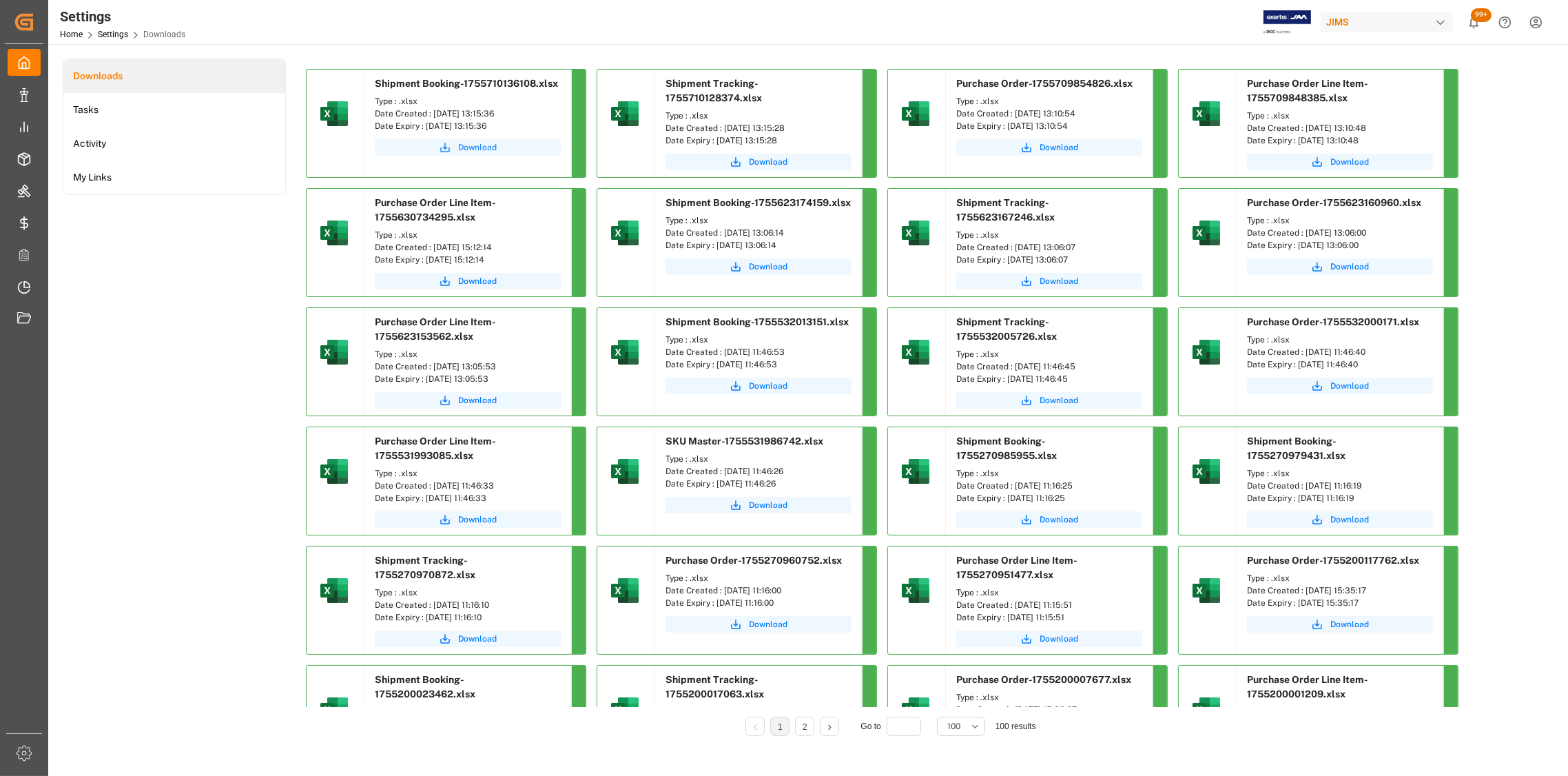
click at [468, 146] on span "Download" at bounding box center [477, 148] width 38 height 12
click at [780, 162] on span "Download" at bounding box center [768, 162] width 38 height 12
